Goal: Task Accomplishment & Management: Use online tool/utility

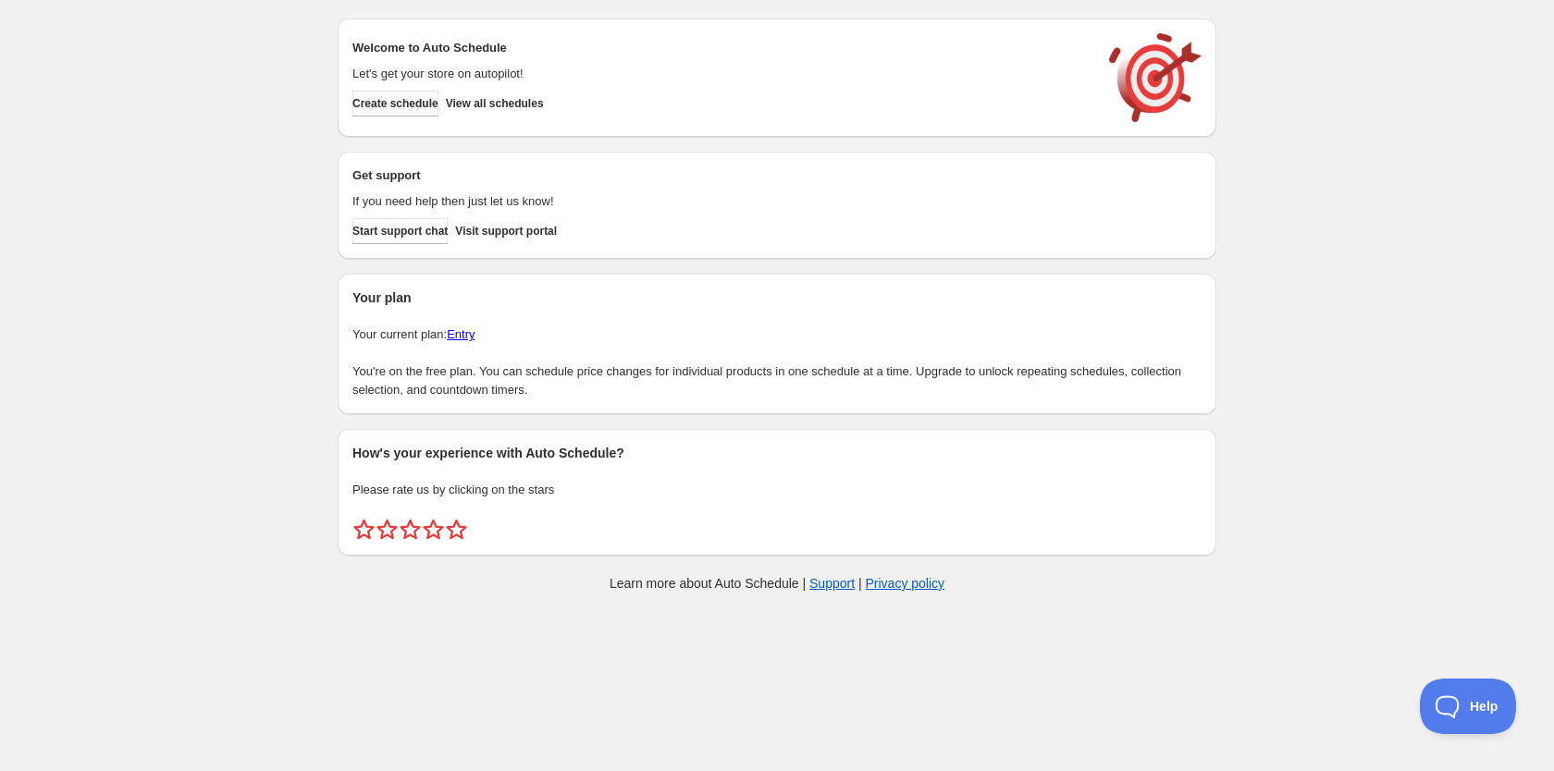
click at [402, 105] on span "Create schedule" at bounding box center [395, 103] width 86 height 15
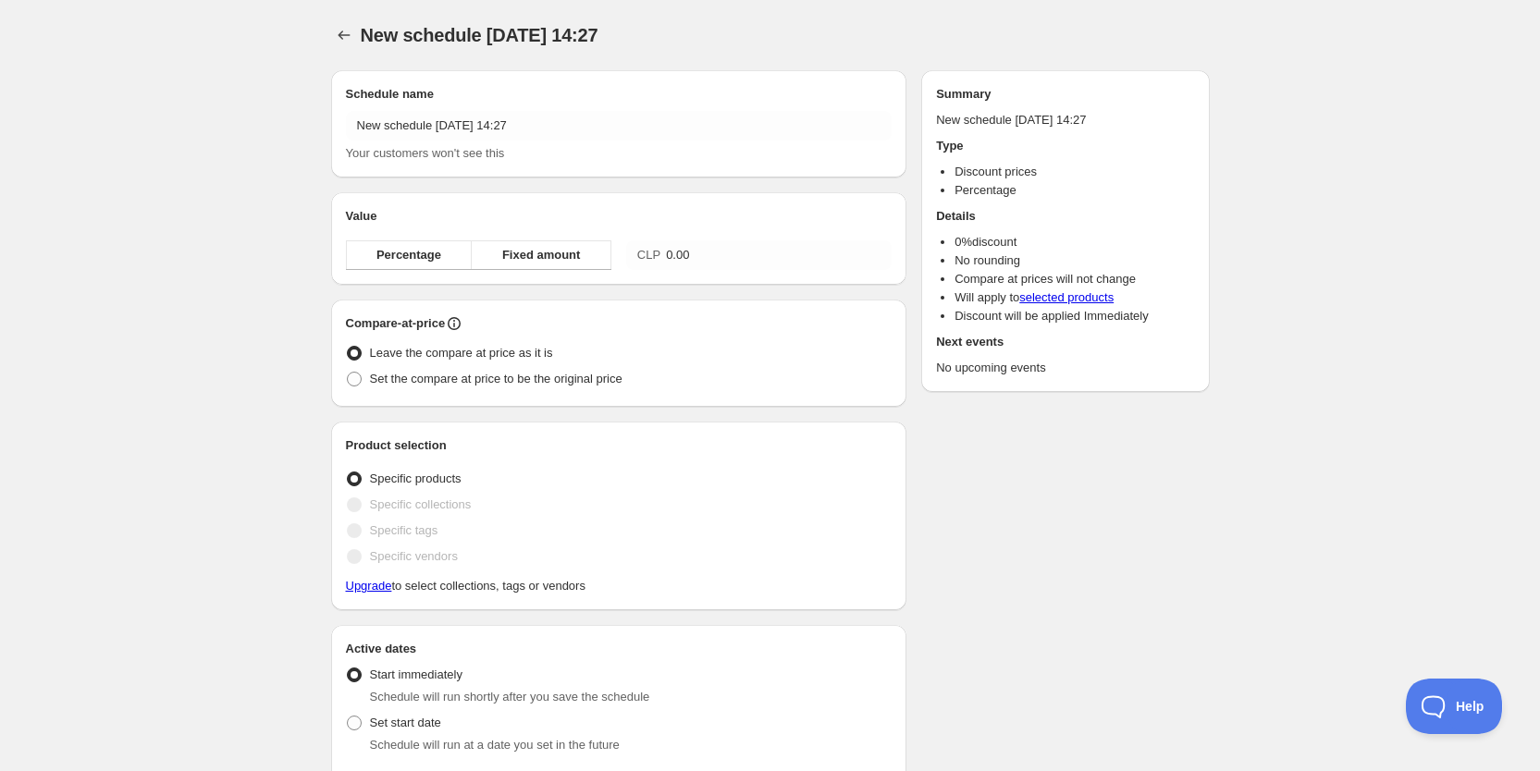
radio input "true"
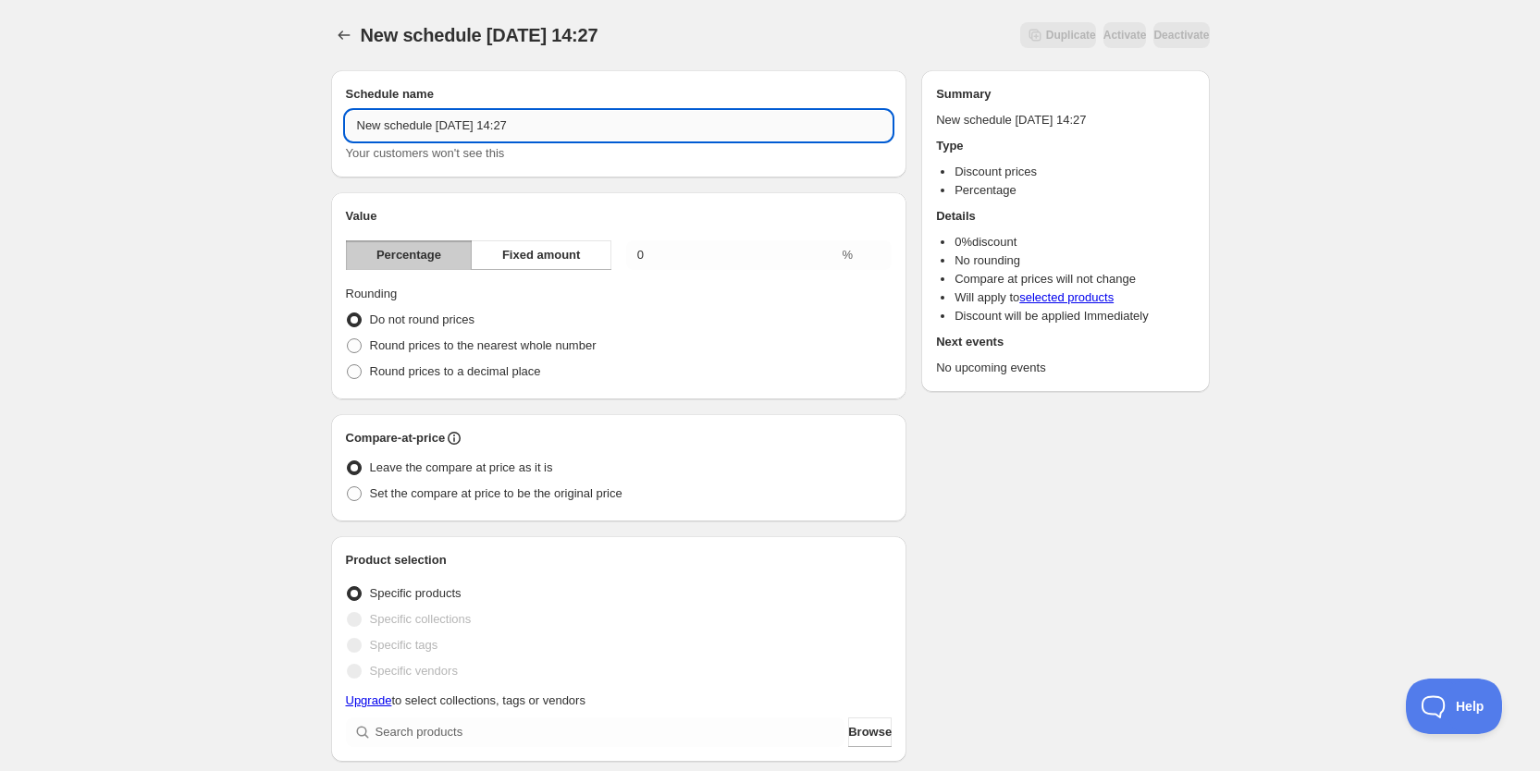
click at [553, 134] on input "New schedule [DATE] 14:27" at bounding box center [619, 126] width 547 height 30
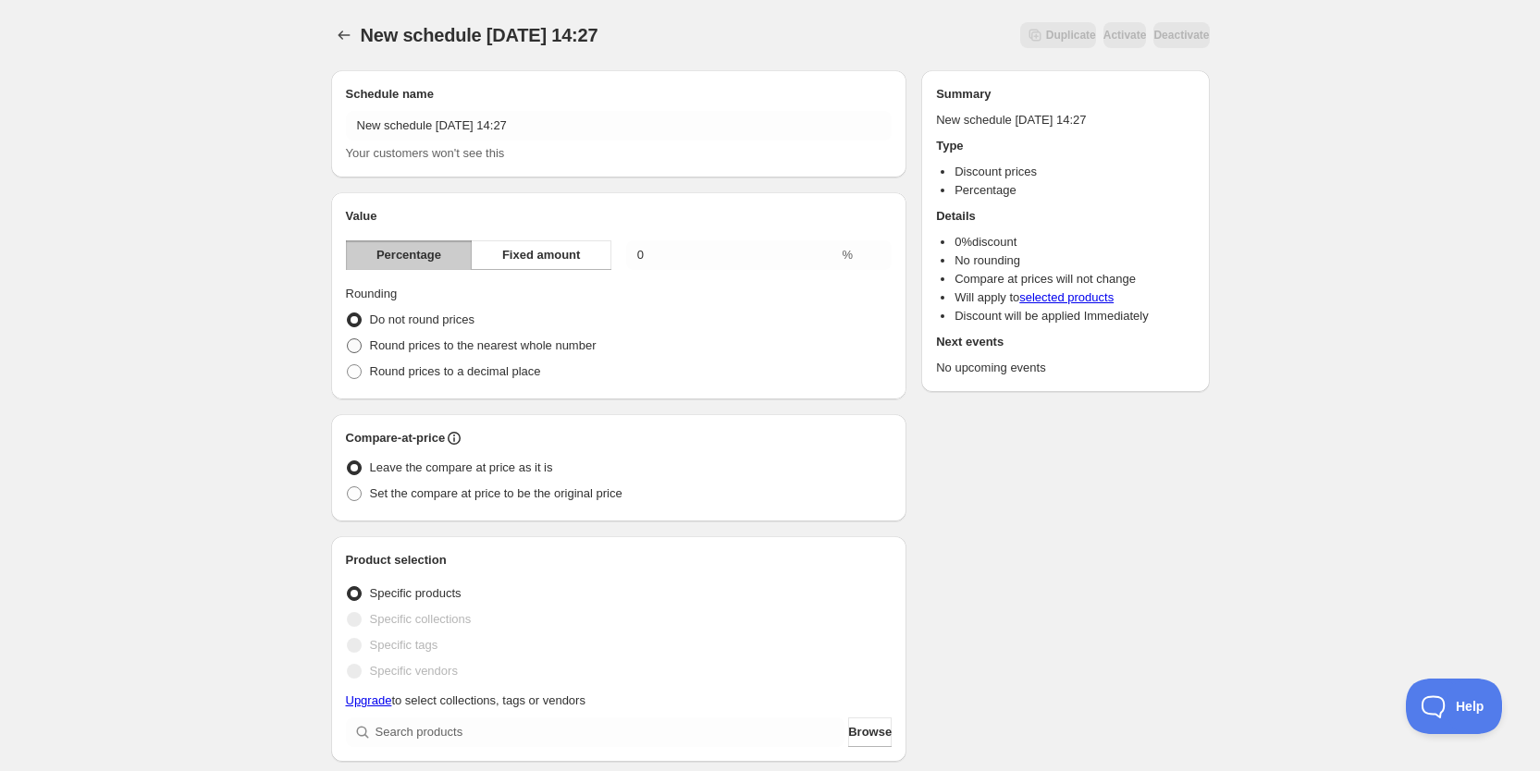
click at [438, 343] on span "Round prices to the nearest whole number" at bounding box center [483, 346] width 227 height 14
click at [348, 339] on input "Round prices to the nearest whole number" at bounding box center [347, 339] width 1 height 1
radio input "true"
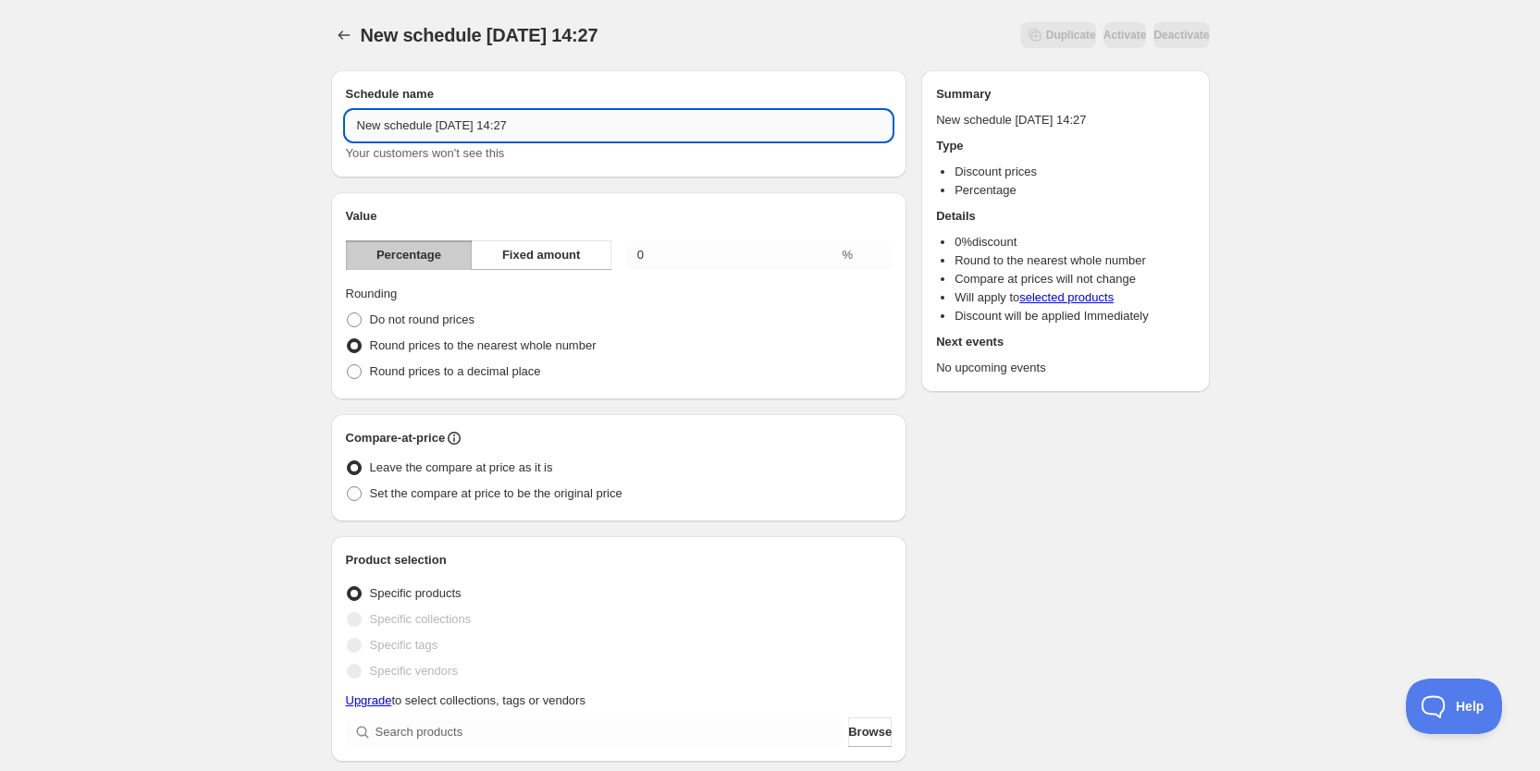
click at [556, 128] on input "New schedule [DATE] 14:27" at bounding box center [619, 126] width 547 height 30
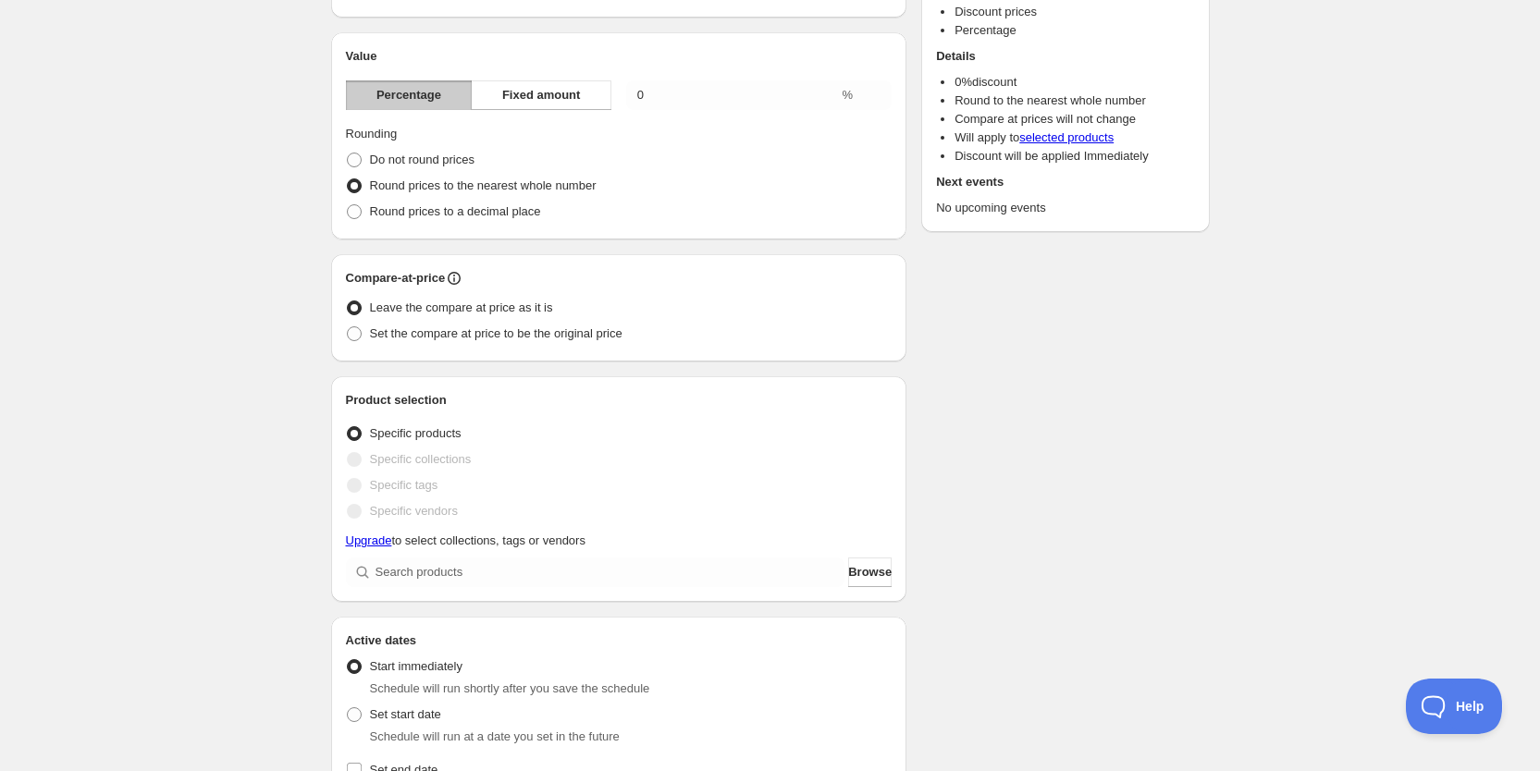
scroll to position [208, 0]
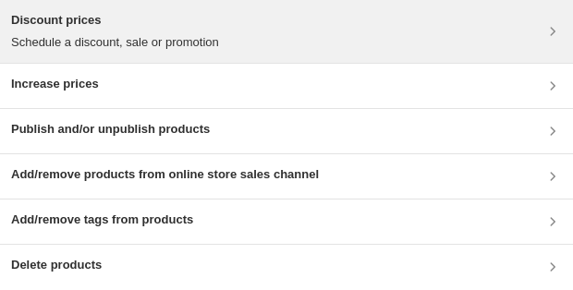
click at [321, 35] on div "Discount prices Schedule a discount, sale or promotion" at bounding box center [286, 31] width 551 height 41
